Goal: Complete application form

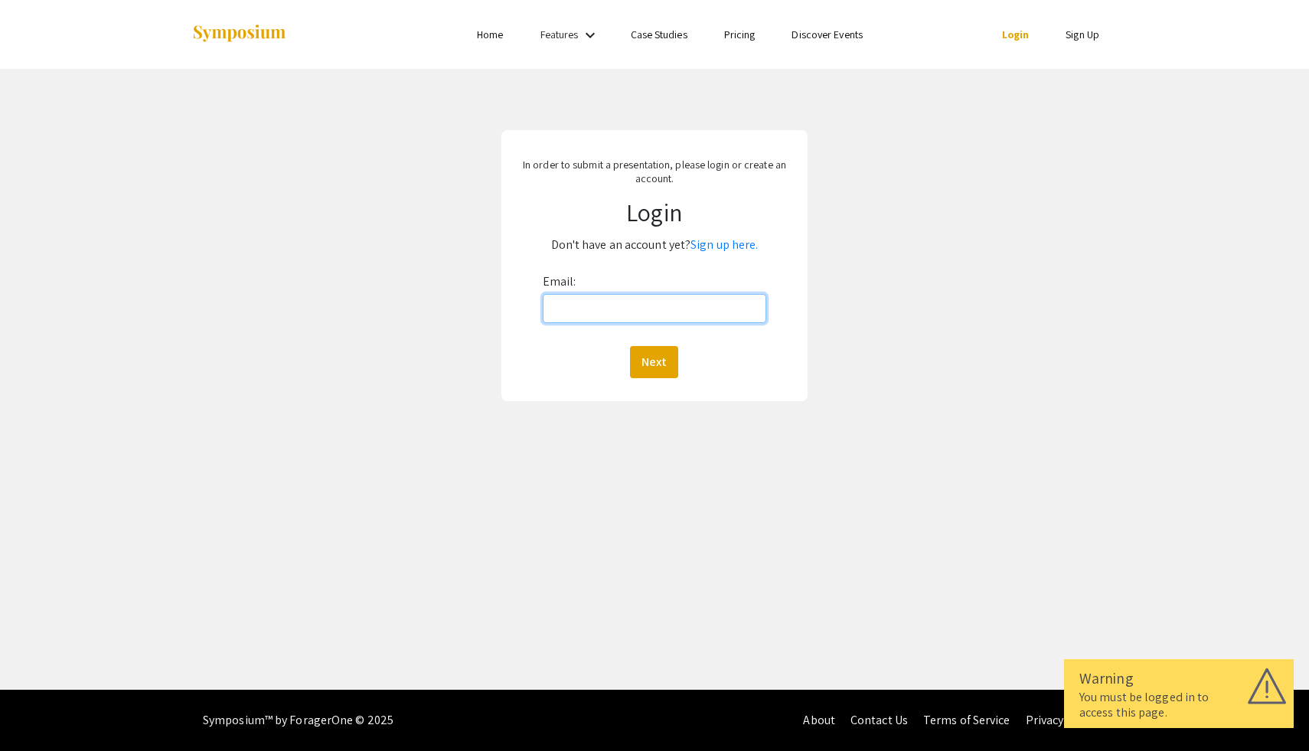
click at [669, 315] on input "Email:" at bounding box center [655, 308] width 224 height 29
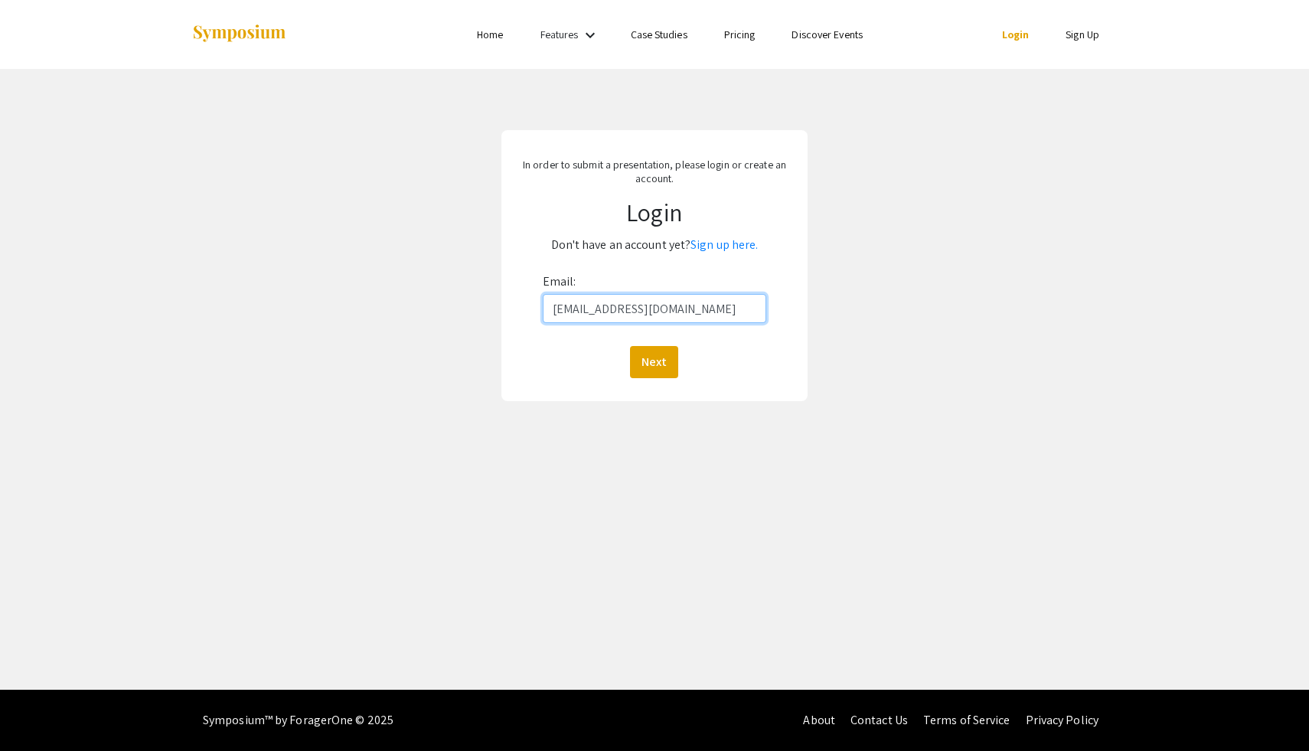
type input "[EMAIL_ADDRESS][DOMAIN_NAME]"
click at [630, 346] on button "Next" at bounding box center [654, 362] width 48 height 32
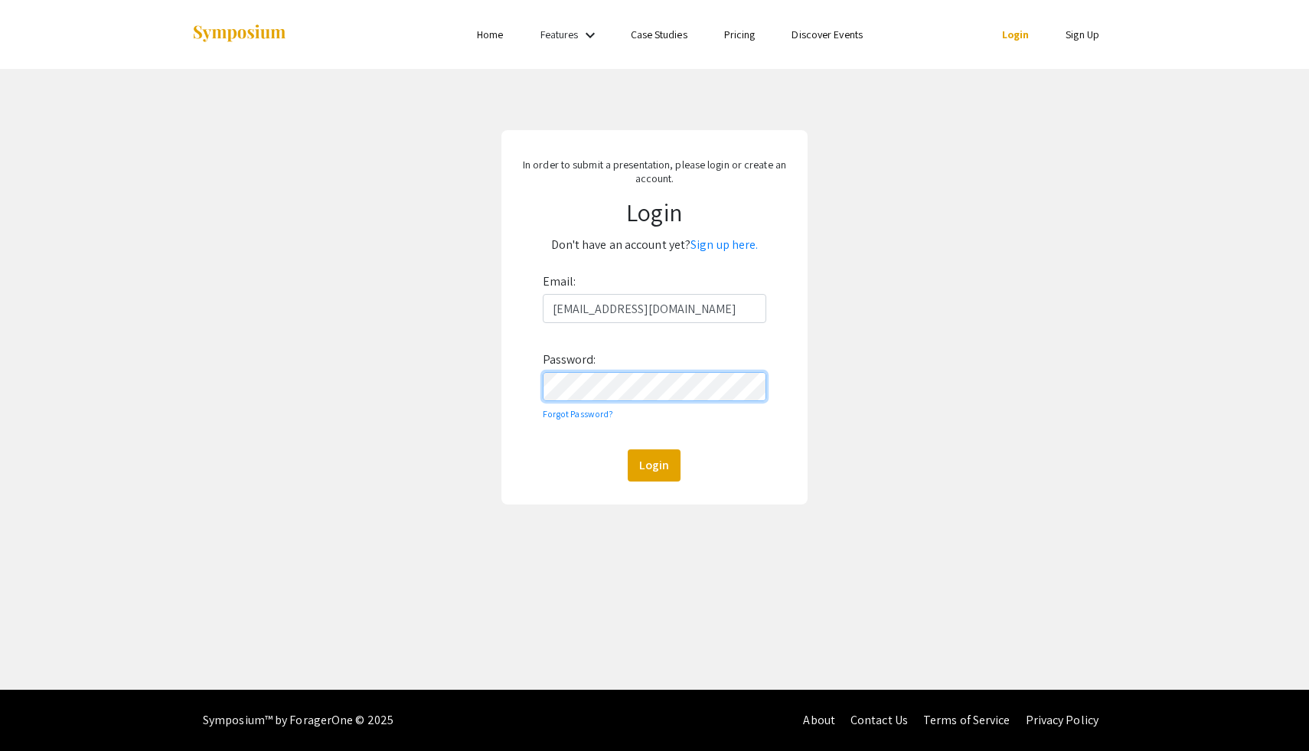
click at [628, 449] on button "Login" at bounding box center [654, 465] width 53 height 32
click at [719, 246] on link "Sign up here." at bounding box center [724, 245] width 67 height 16
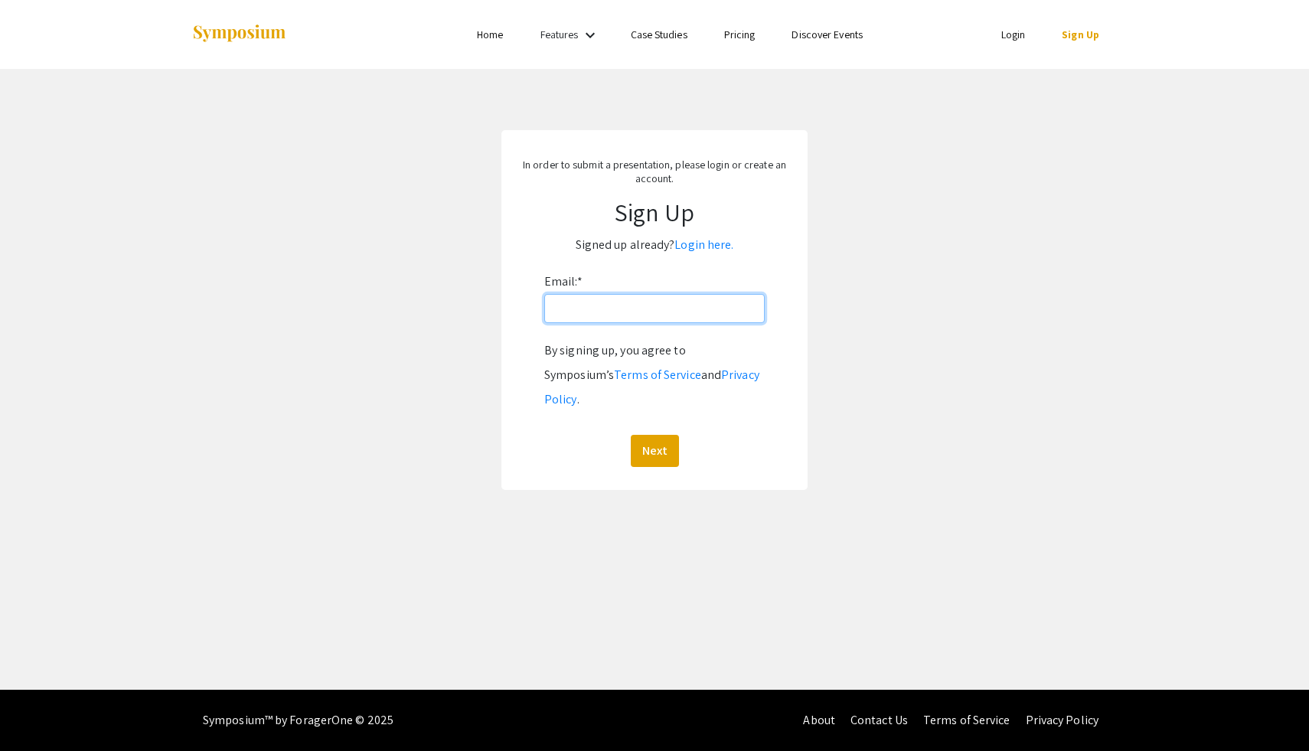
click at [690, 316] on input "Email: *" at bounding box center [654, 308] width 220 height 29
type input "[EMAIL_ADDRESS][DOMAIN_NAME]"
click at [631, 435] on button "Next" at bounding box center [655, 451] width 48 height 32
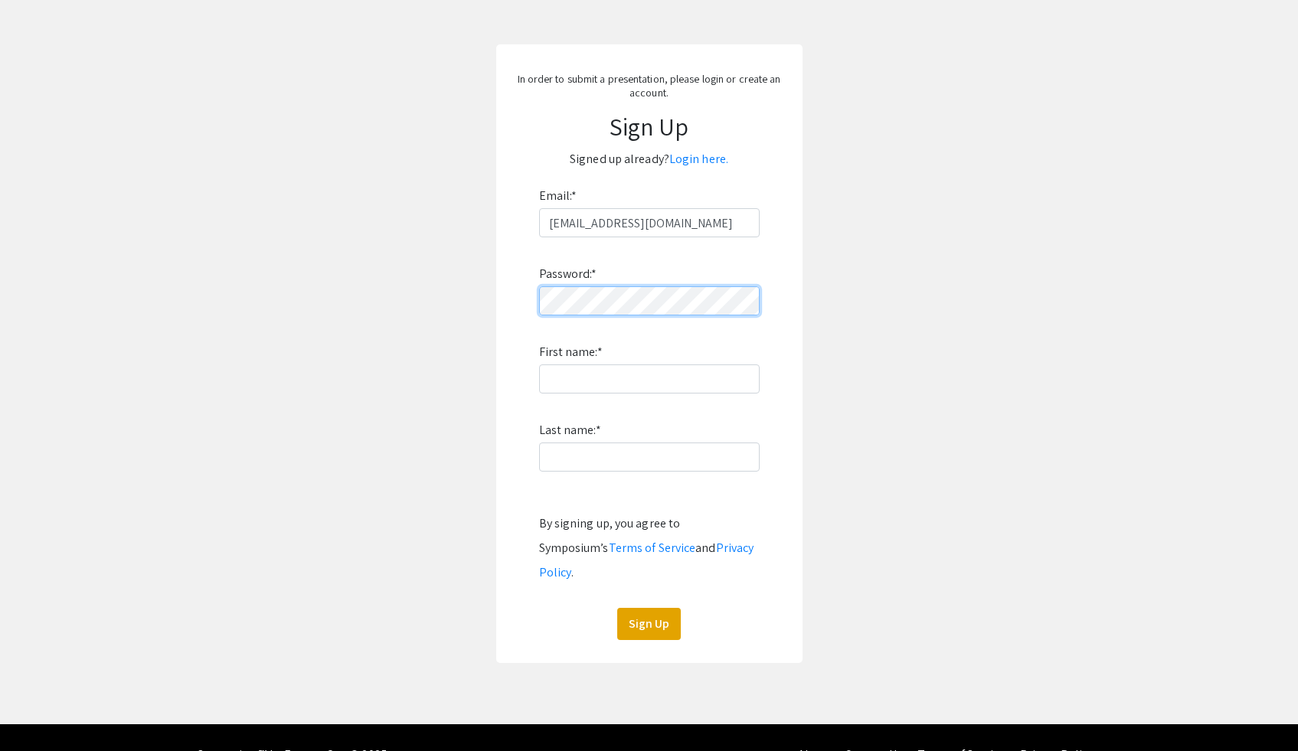
scroll to position [96, 0]
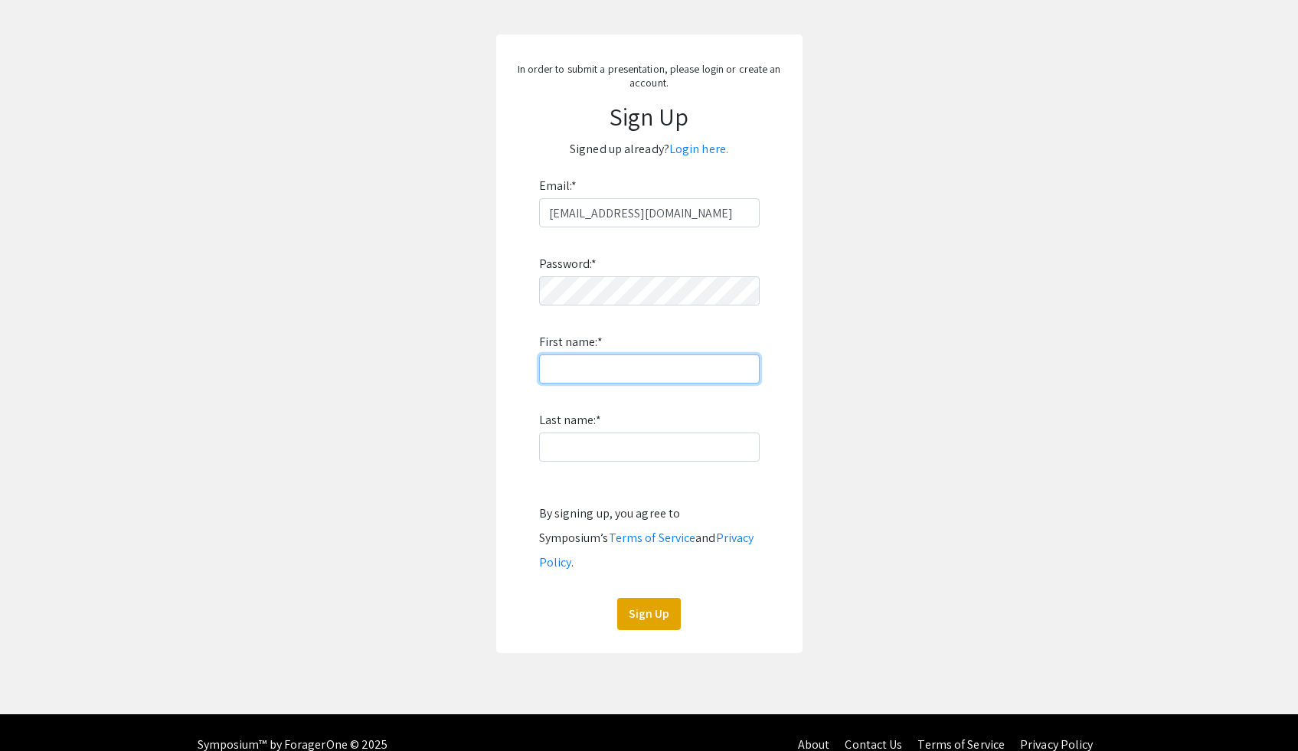
click at [737, 370] on input "First name: *" at bounding box center [649, 368] width 220 height 29
type input "Effram"
click at [575, 443] on input "Last name: *" at bounding box center [649, 447] width 220 height 29
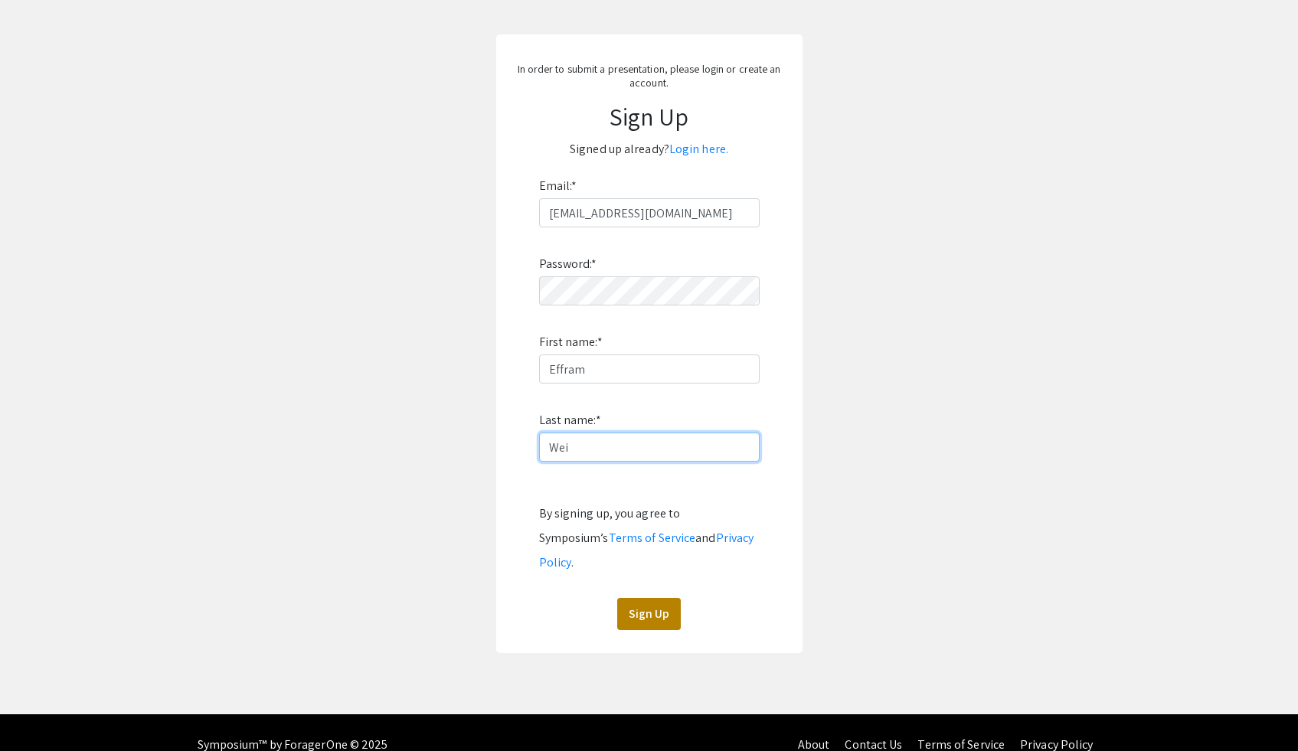
type input "Wei"
click at [664, 598] on button "Sign Up" at bounding box center [649, 614] width 64 height 32
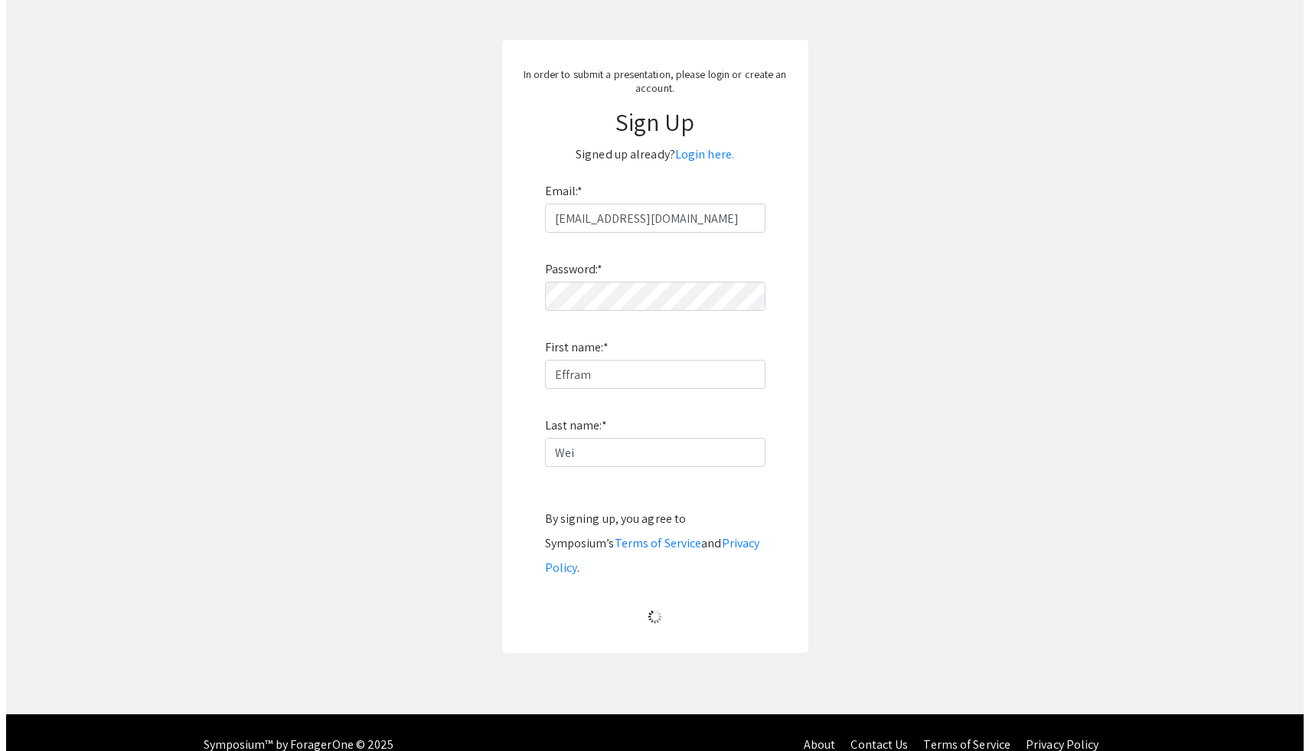
scroll to position [0, 0]
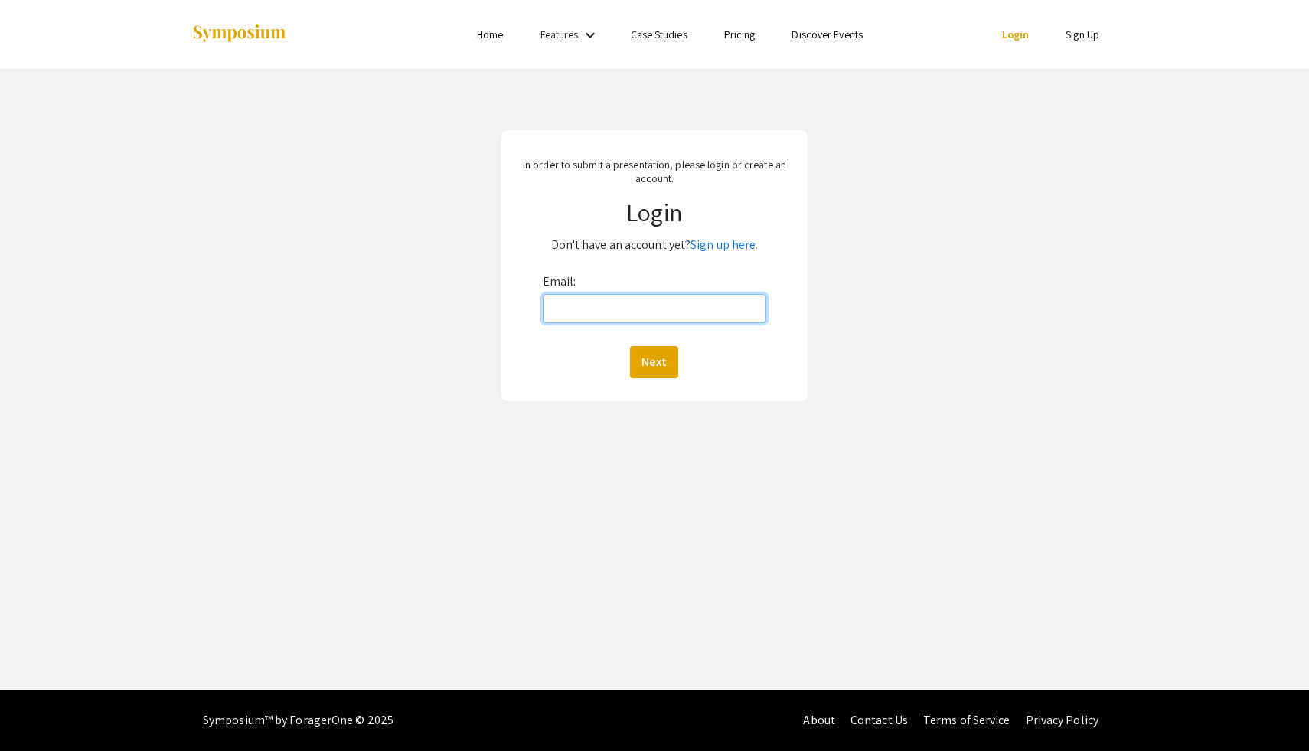
click at [631, 311] on input "Email:" at bounding box center [655, 308] width 224 height 29
type input "[EMAIL_ADDRESS][DOMAIN_NAME]"
click at [651, 364] on button "Next" at bounding box center [654, 362] width 48 height 32
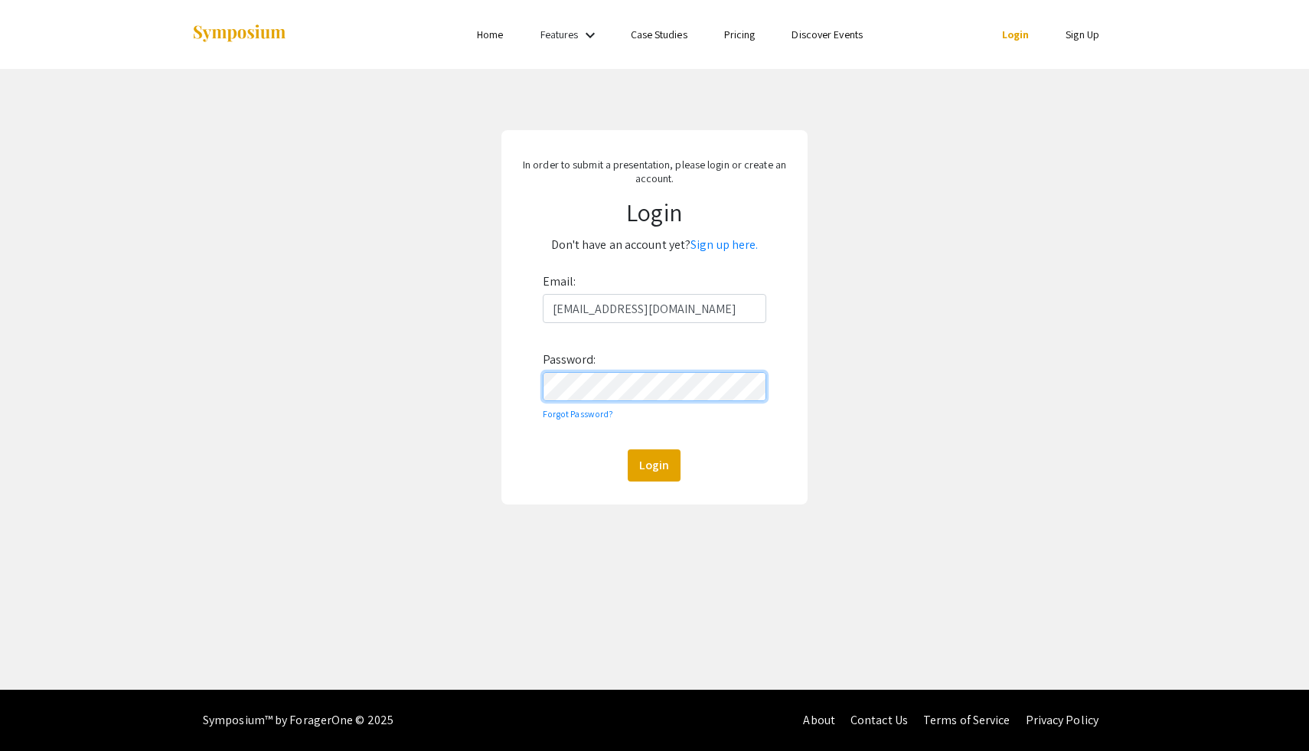
click at [628, 449] on button "Login" at bounding box center [654, 465] width 53 height 32
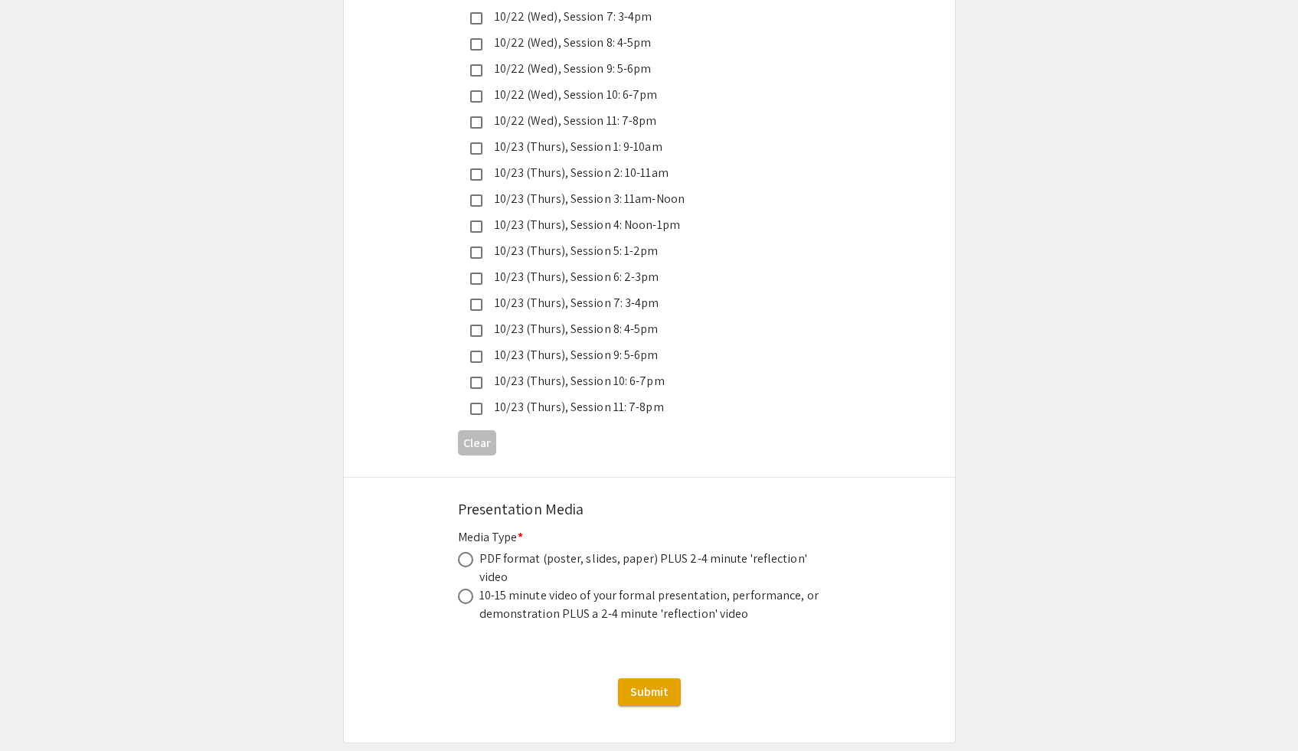
scroll to position [4205, 0]
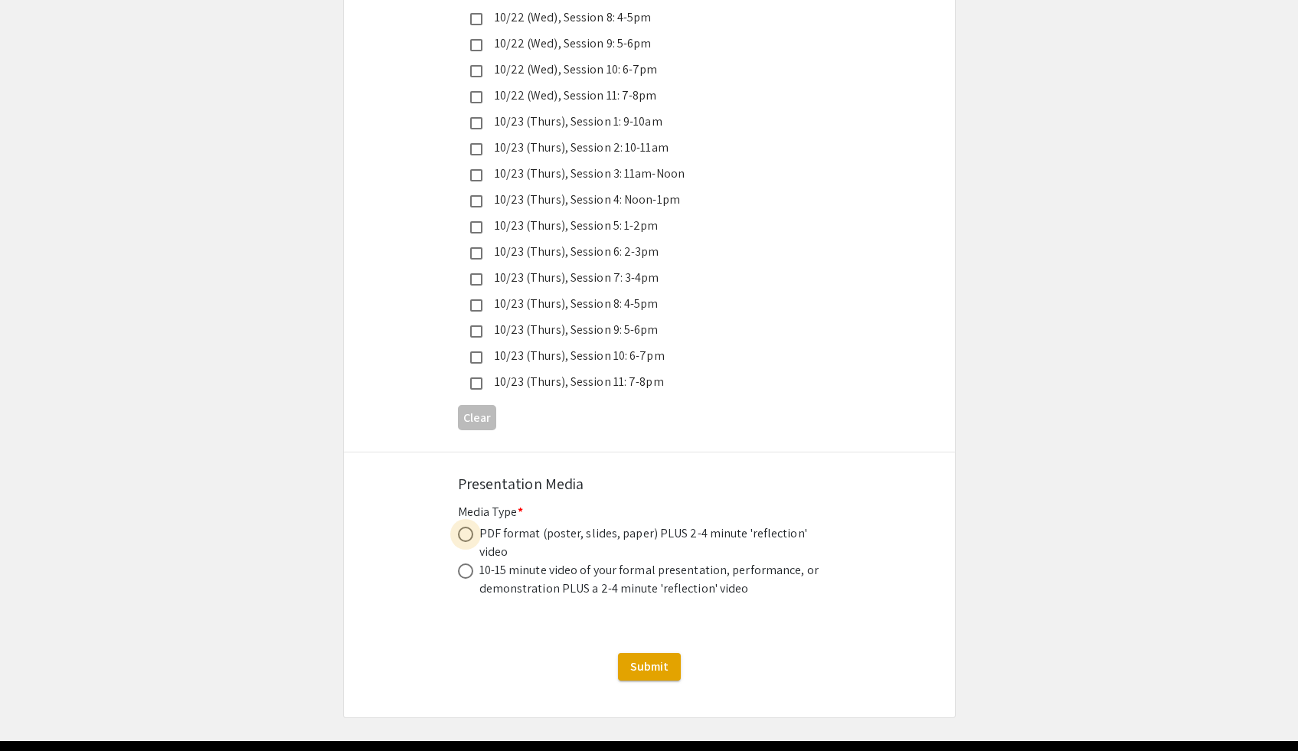
click at [464, 527] on span at bounding box center [465, 534] width 15 height 15
click at [464, 527] on input "radio" at bounding box center [465, 534] width 15 height 15
radio input "true"
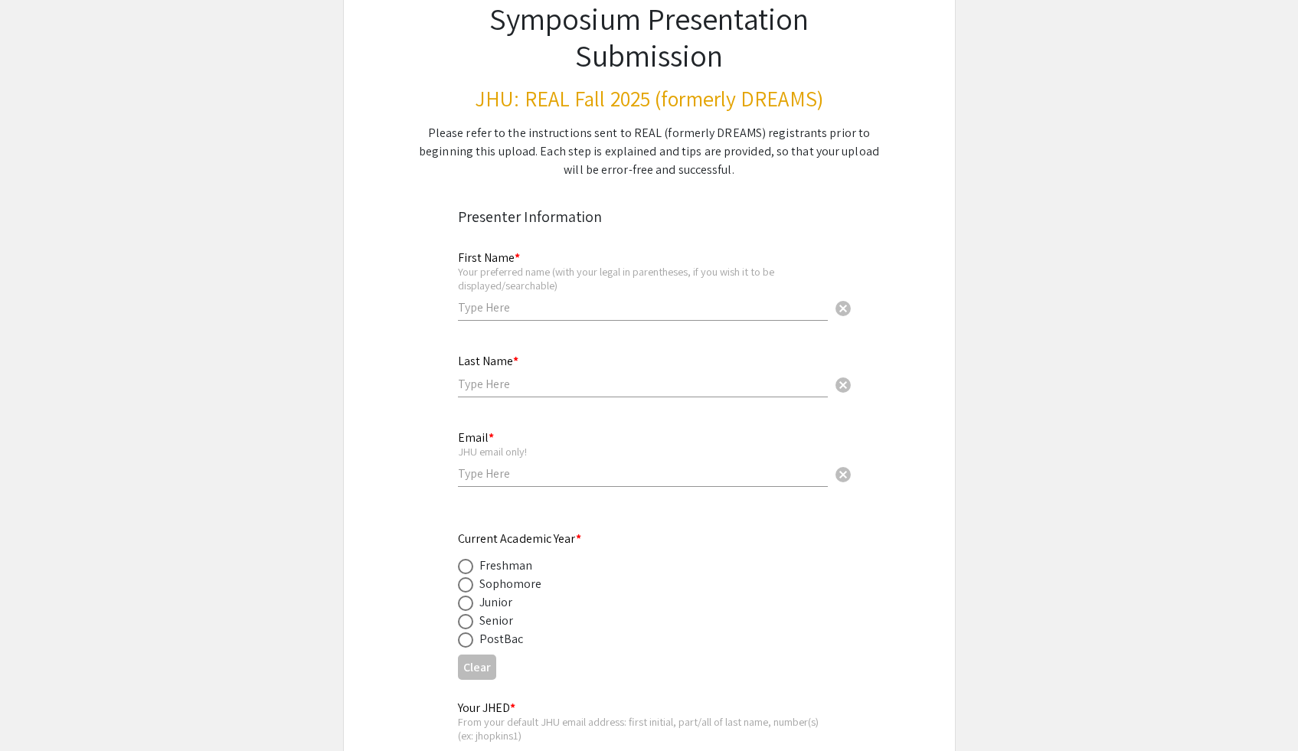
scroll to position [0, 0]
